Goal: Navigation & Orientation: Go to known website

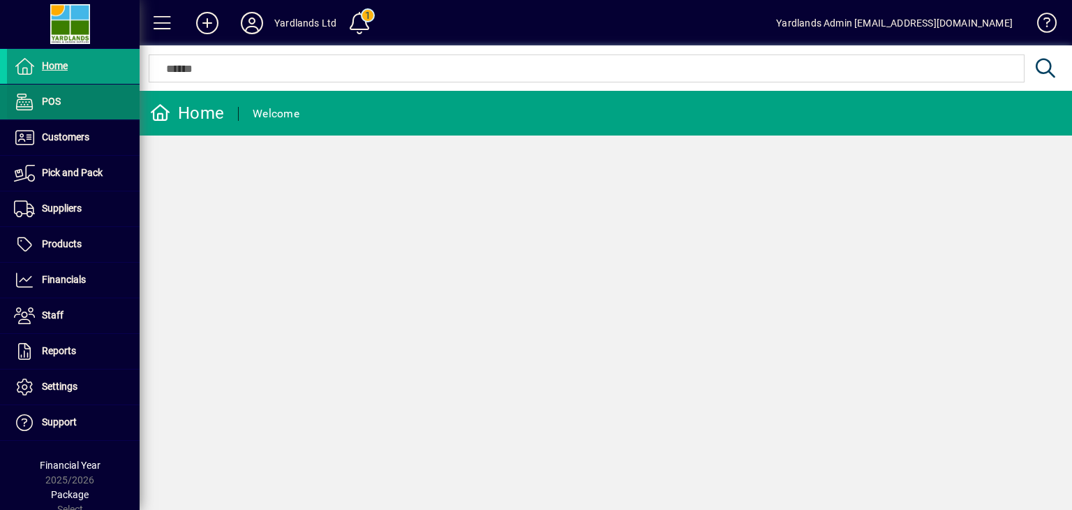
click at [75, 98] on span at bounding box center [73, 102] width 133 height 34
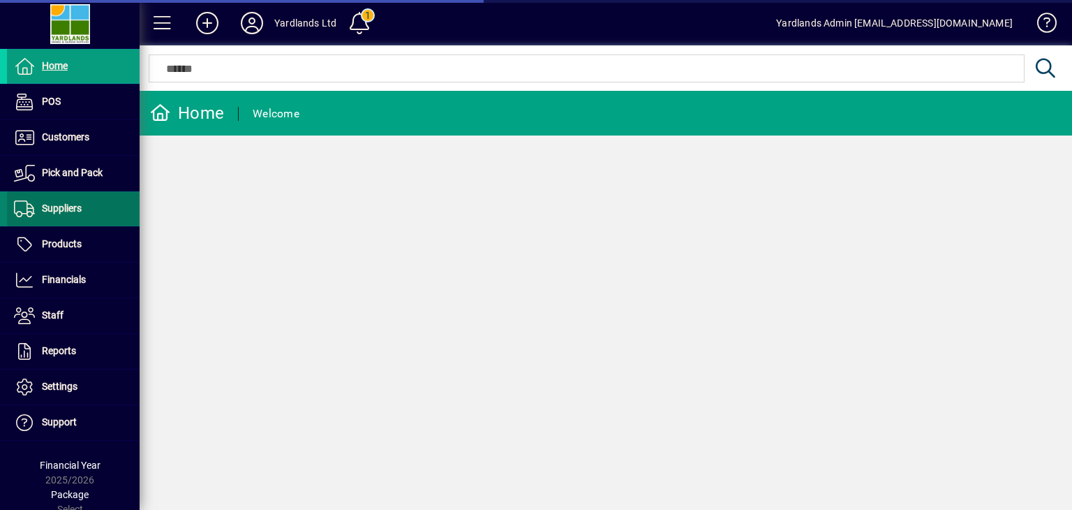
click at [75, 208] on span "Suppliers" at bounding box center [62, 207] width 40 height 11
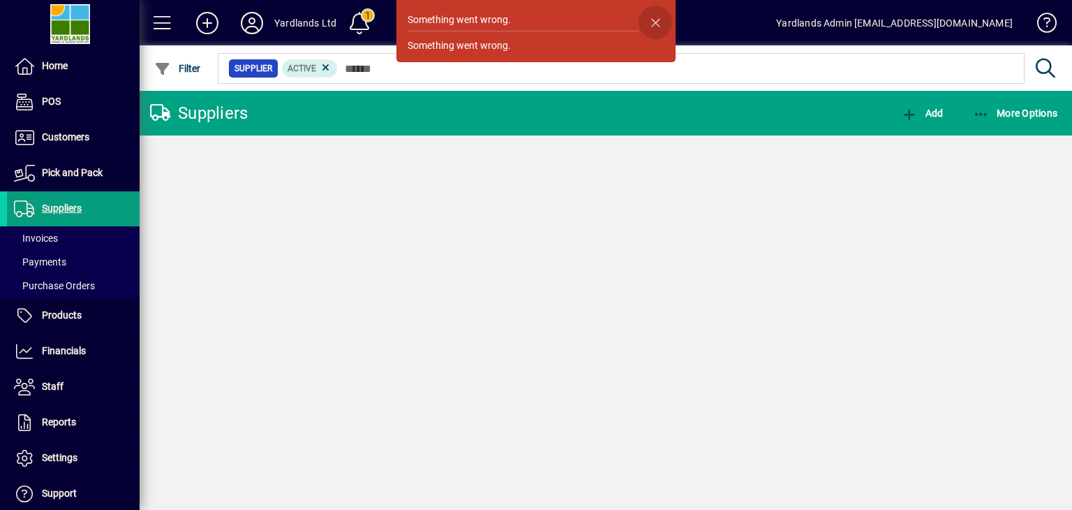
click at [656, 25] on span "button" at bounding box center [656, 23] width 34 height 34
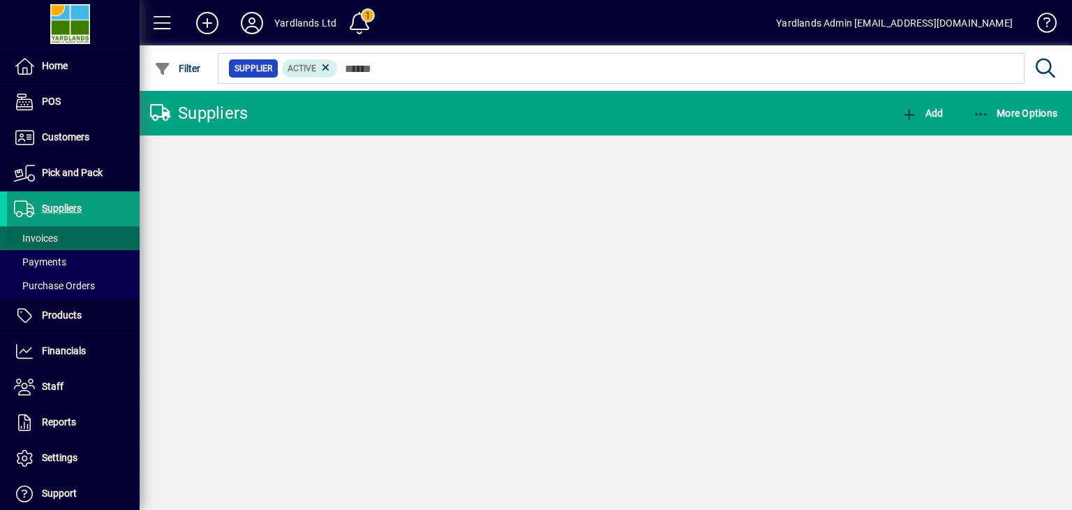
click at [59, 237] on span at bounding box center [73, 238] width 133 height 34
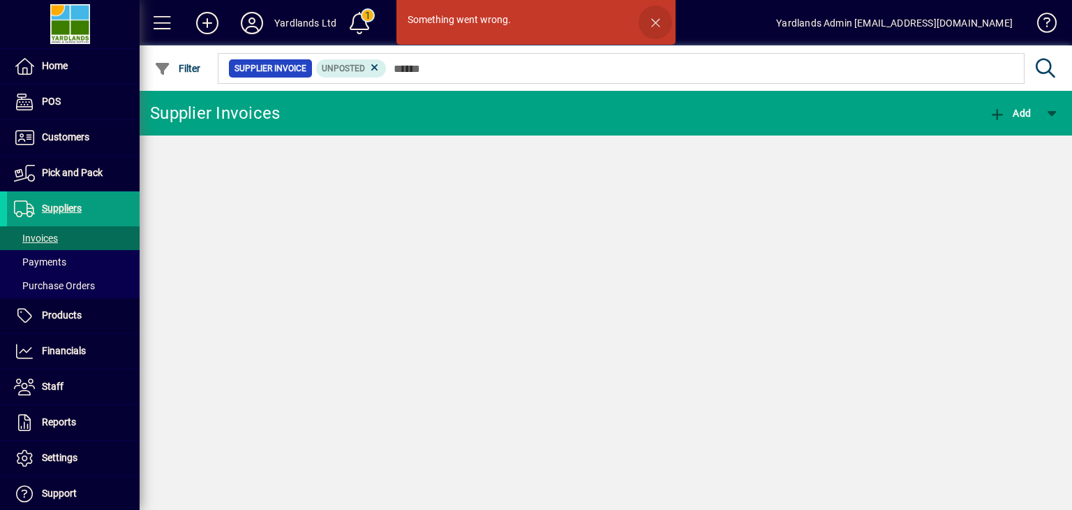
click at [658, 15] on span "button" at bounding box center [656, 23] width 34 height 34
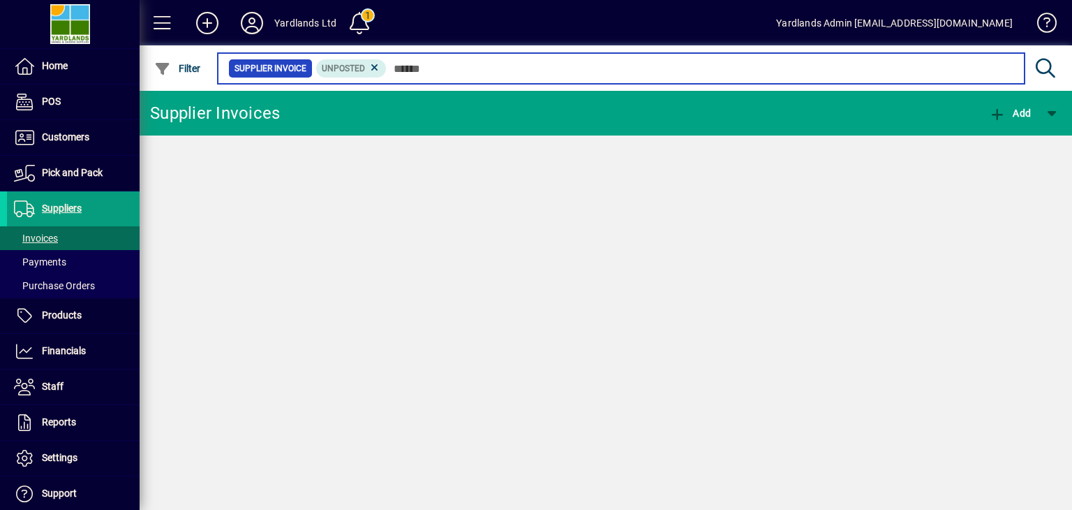
click at [414, 69] on input "text" at bounding box center [700, 69] width 627 height 20
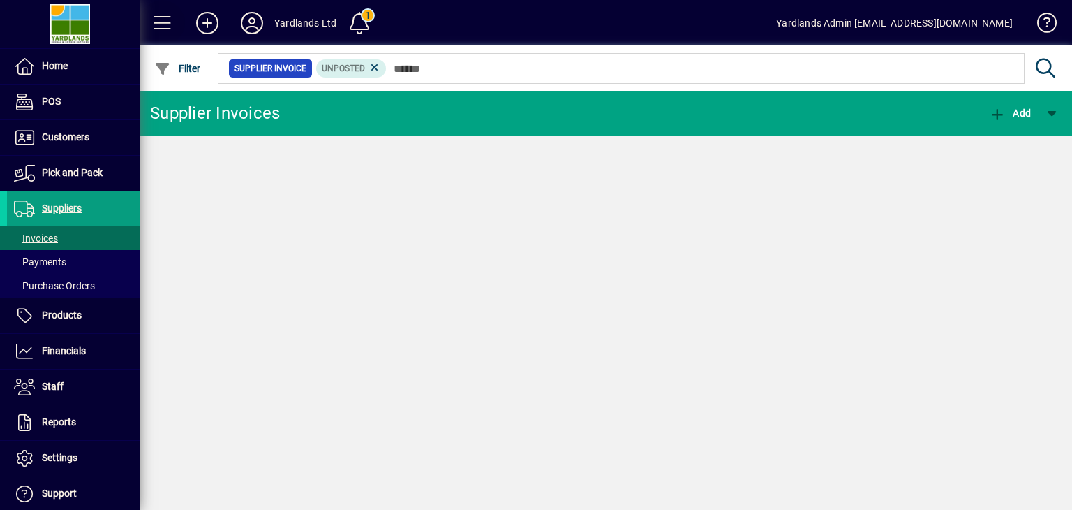
click at [165, 24] on span at bounding box center [163, 23] width 34 height 34
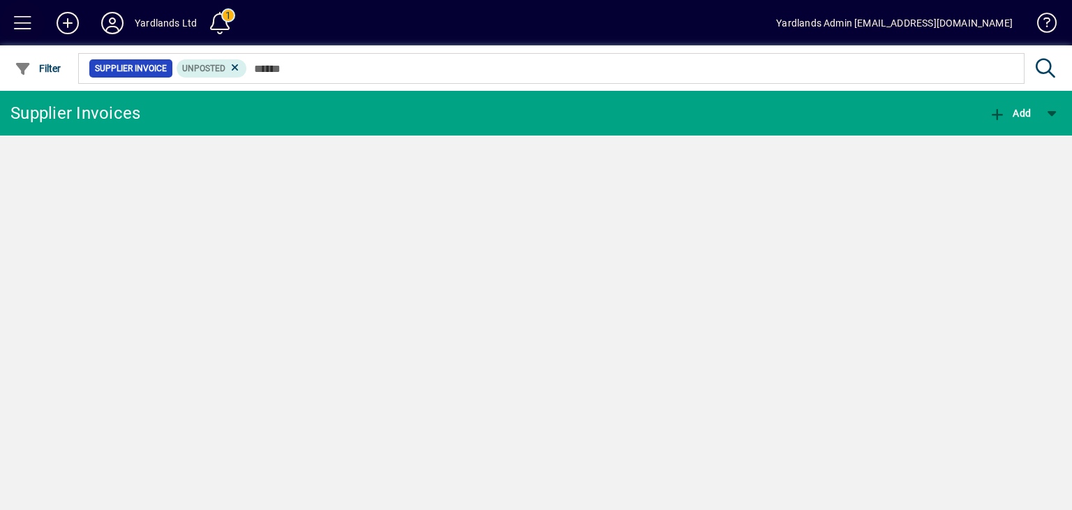
click at [27, 20] on span at bounding box center [23, 23] width 34 height 34
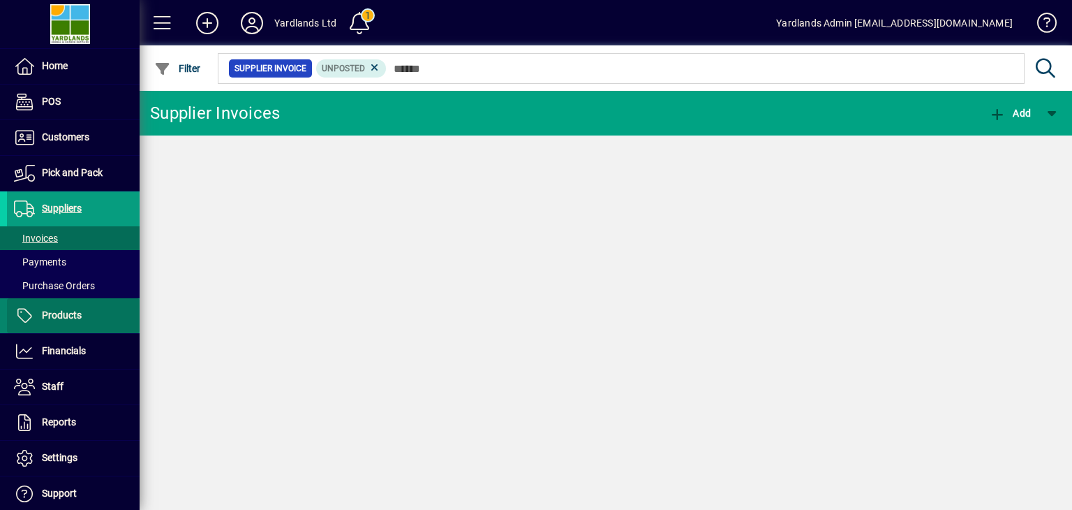
click at [81, 307] on span "Products" at bounding box center [44, 315] width 75 height 17
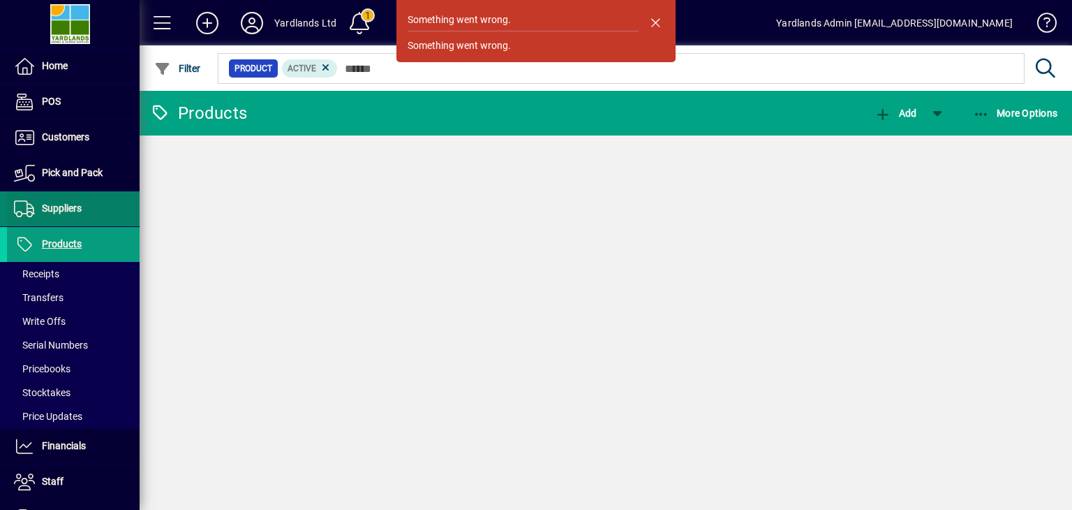
click at [54, 202] on span "Suppliers" at bounding box center [62, 207] width 40 height 11
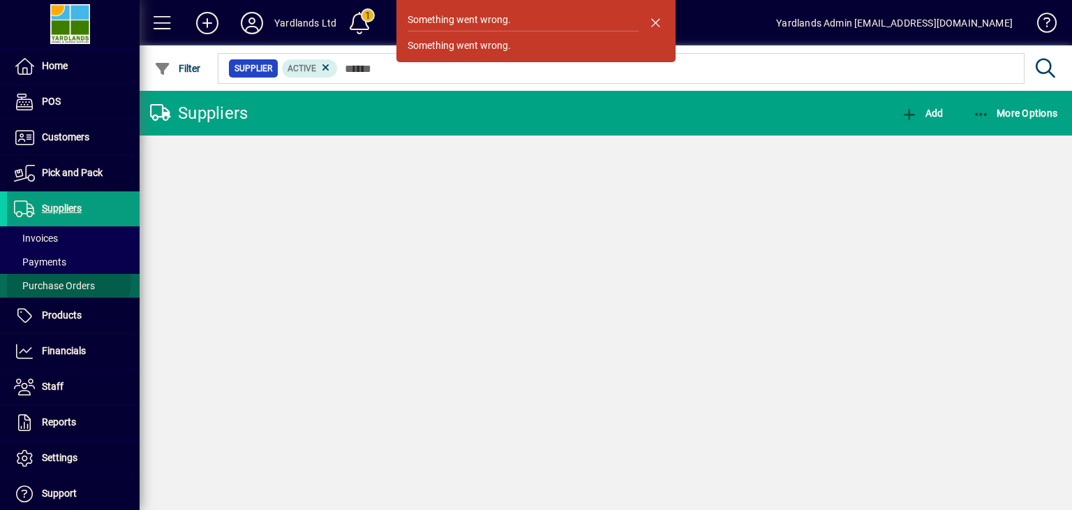
click at [61, 280] on span "Purchase Orders" at bounding box center [54, 285] width 81 height 11
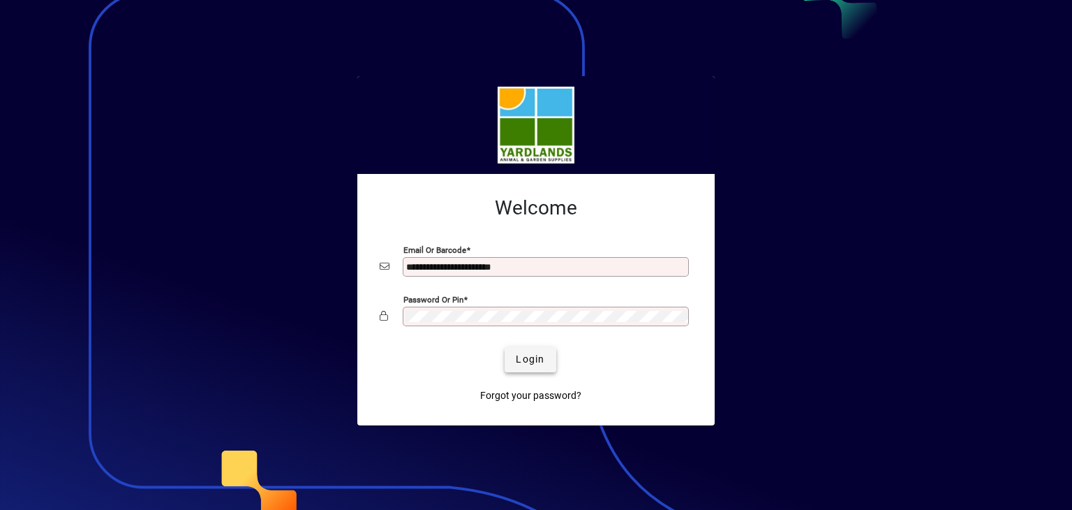
click at [537, 358] on span "Login" at bounding box center [530, 359] width 29 height 15
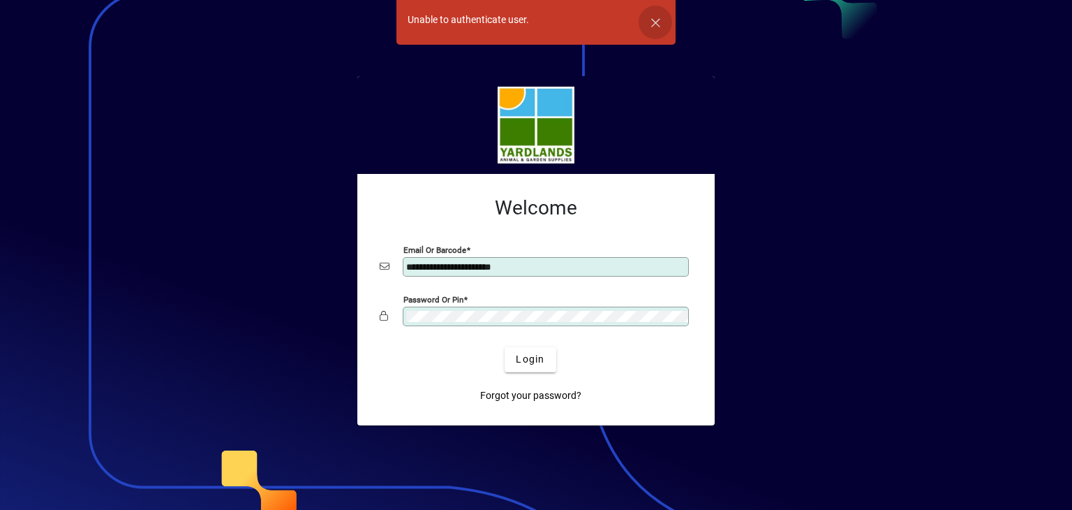
click at [662, 17] on span "button" at bounding box center [656, 23] width 34 height 34
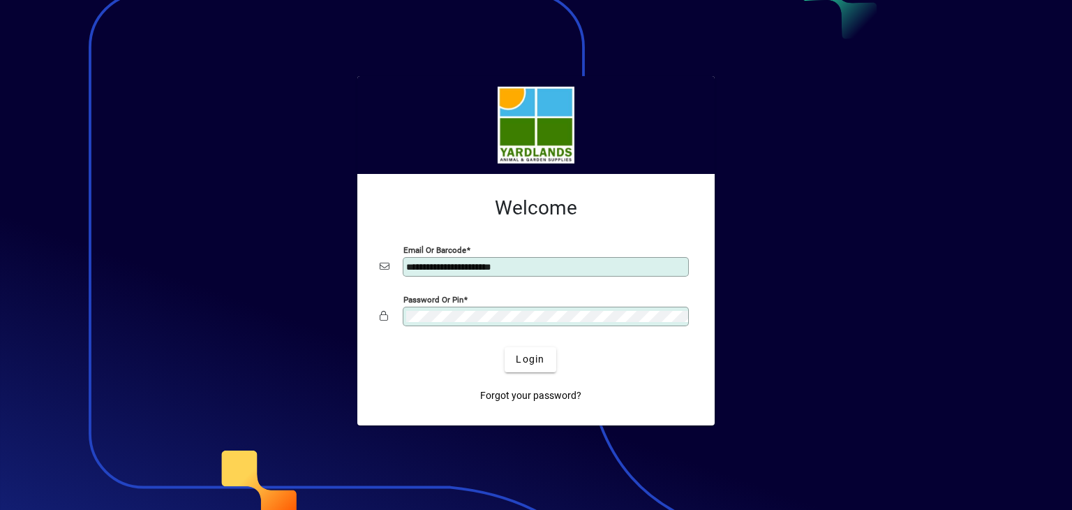
click at [556, 265] on input "**********" at bounding box center [547, 266] width 282 height 11
type input "*"
drag, startPoint x: 921, startPoint y: 305, endPoint x: 877, endPoint y: 361, distance: 71.1
click at [921, 306] on div at bounding box center [536, 255] width 1072 height 510
click at [321, 282] on app-login-layout "Welcome Email or Barcode Required Password or Pin Login Forgot your password?" at bounding box center [536, 255] width 1072 height 510
